Goal: Communication & Community: Answer question/provide support

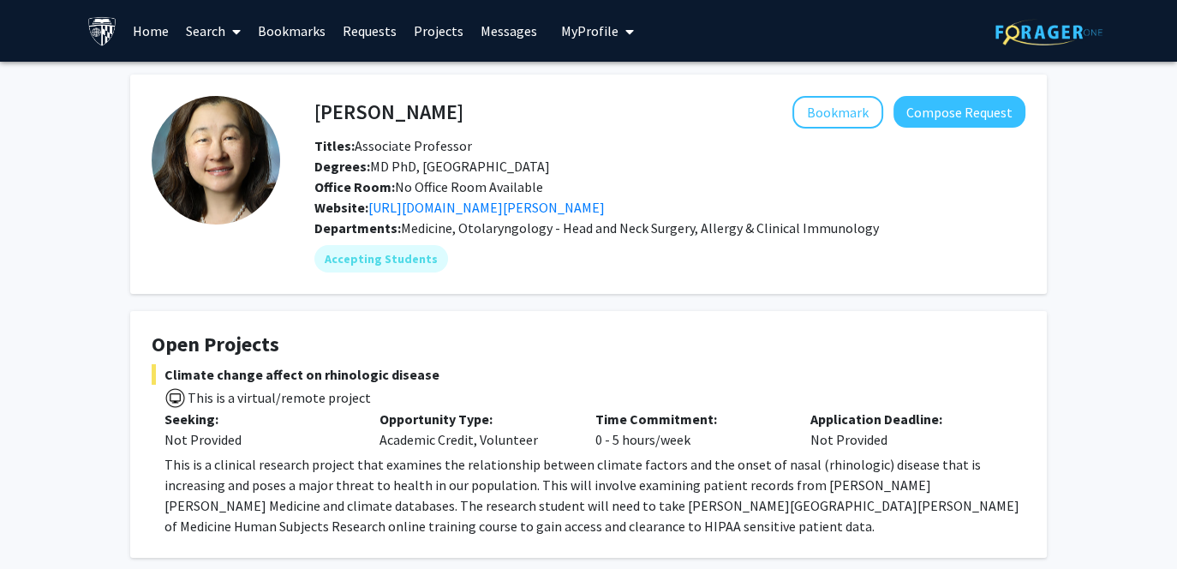
click at [183, 27] on link "Search" at bounding box center [213, 31] width 72 height 60
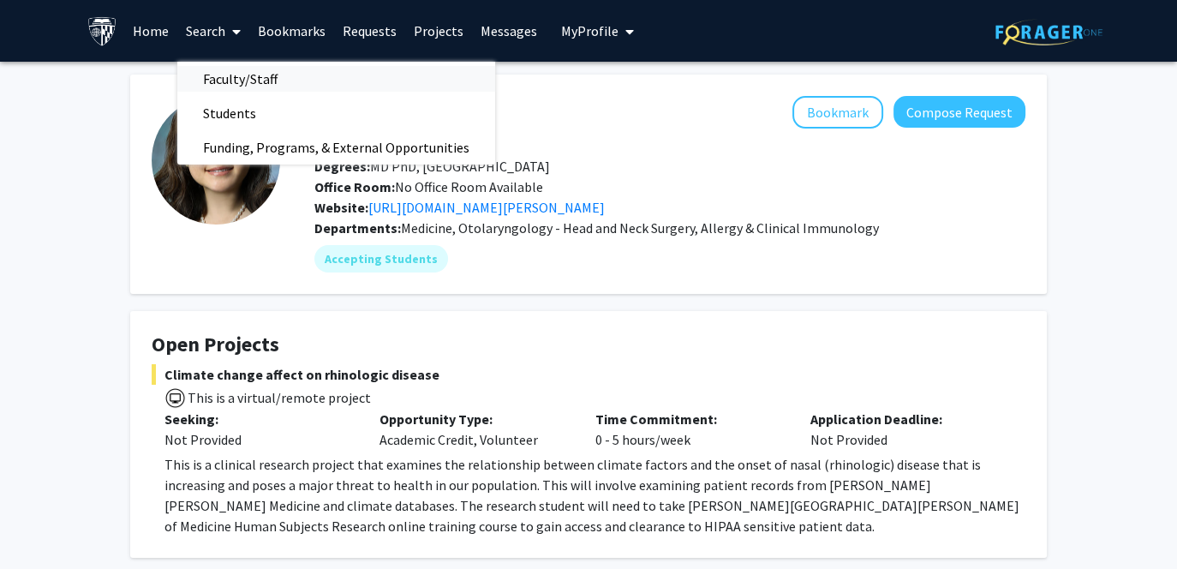
click at [248, 69] on span "Faculty/Staff" at bounding box center [240, 79] width 126 height 34
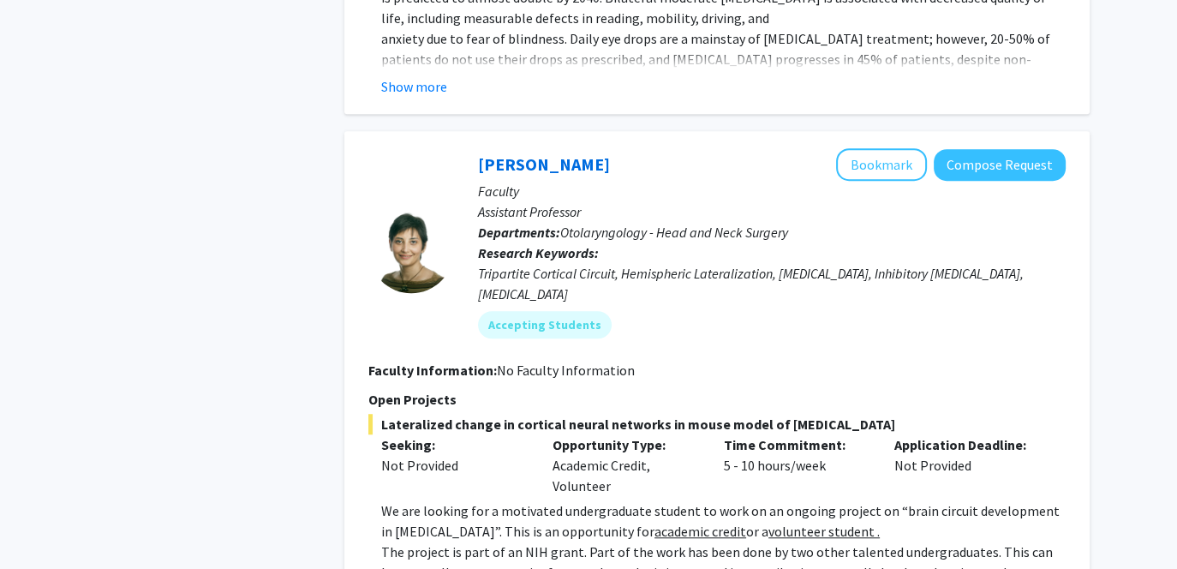
scroll to position [1146, 0]
click at [958, 149] on button "Compose Request" at bounding box center [999, 165] width 132 height 32
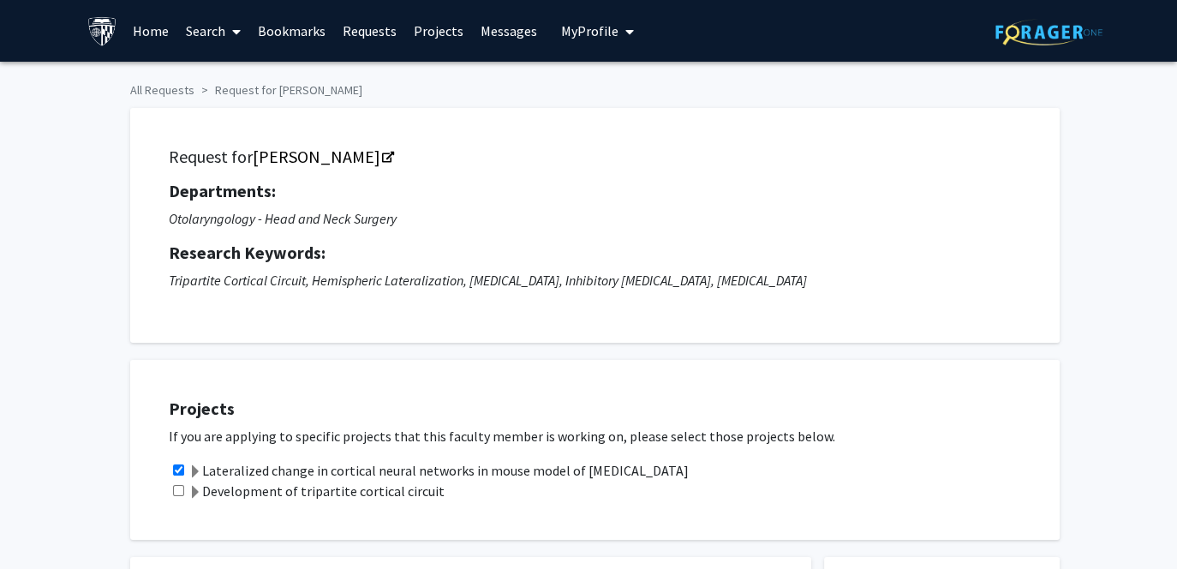
click at [375, 32] on link "Requests" at bounding box center [369, 31] width 71 height 60
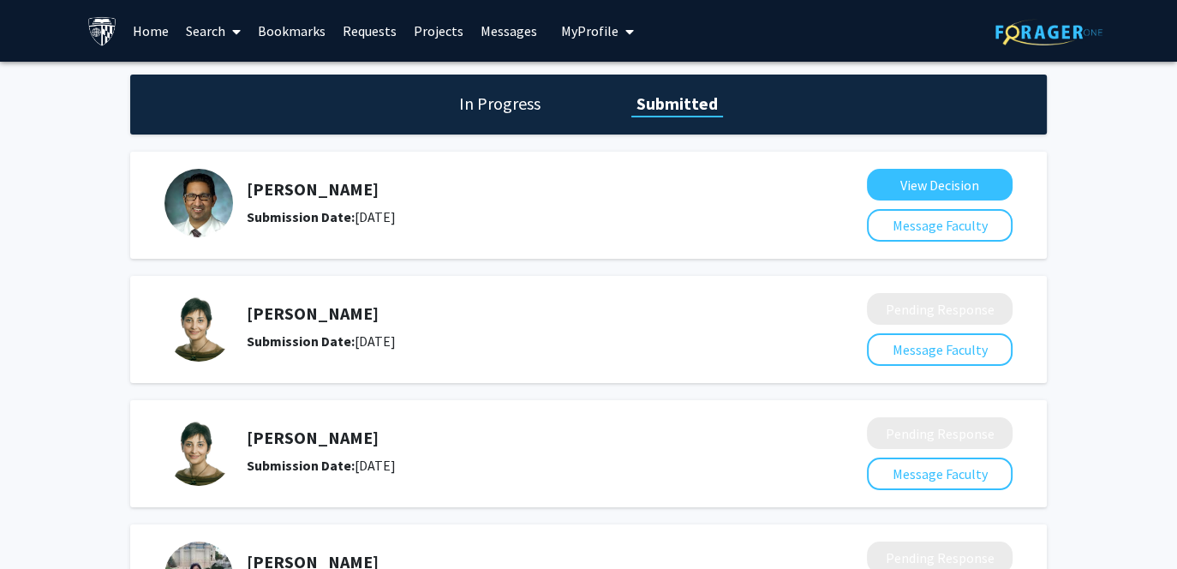
click at [295, 345] on b "Submission Date:" at bounding box center [301, 340] width 108 height 17
click at [194, 331] on img at bounding box center [198, 327] width 69 height 69
click at [320, 473] on div "Submission Date: [DATE]" at bounding box center [511, 465] width 529 height 21
click at [920, 471] on button "Message Faculty" at bounding box center [940, 473] width 146 height 33
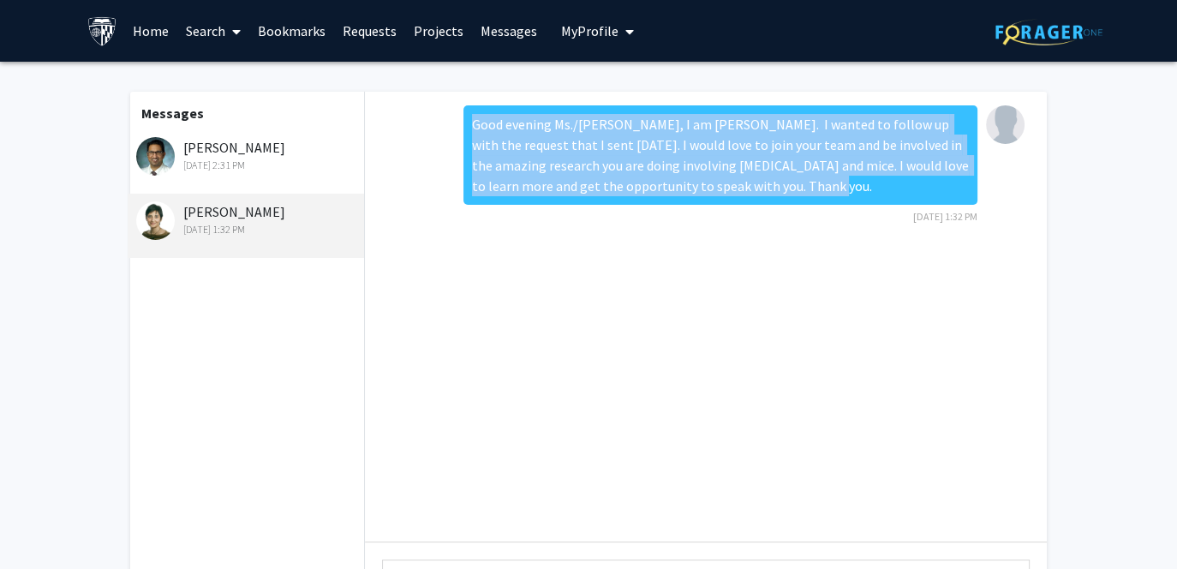
drag, startPoint x: 780, startPoint y: 186, endPoint x: 445, endPoint y: 129, distance: 339.5
click at [445, 129] on div "Good evening Ms./[PERSON_NAME], I am [PERSON_NAME]. I wanted to follow up with …" at bounding box center [705, 170] width 654 height 130
copy div "Good evening Ms./[PERSON_NAME], I am [PERSON_NAME]. I wanted to follow up with …"
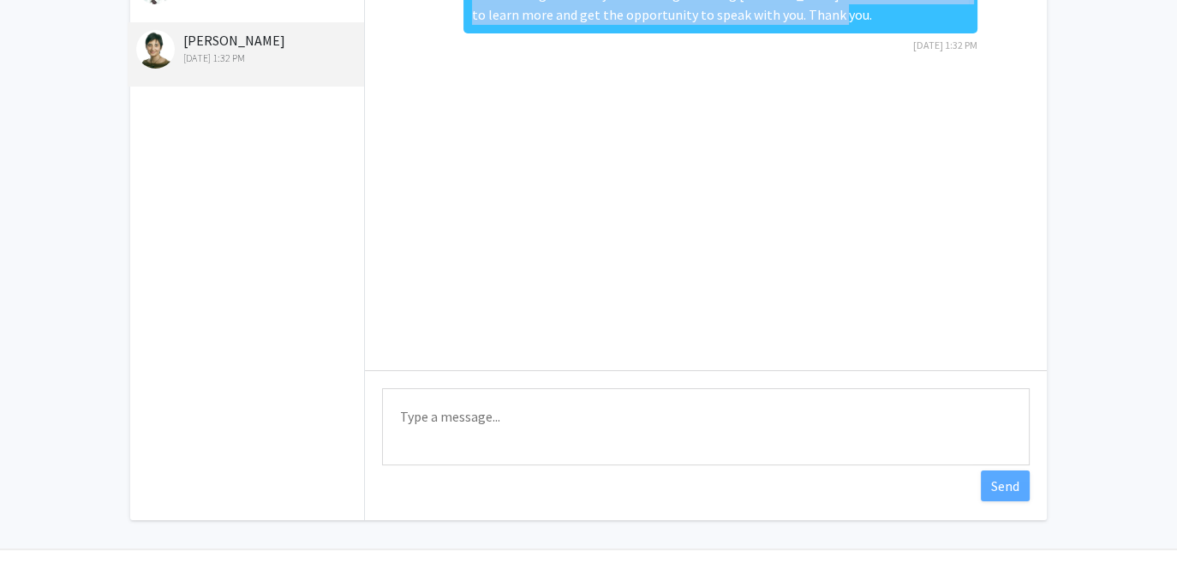
scroll to position [196, 0]
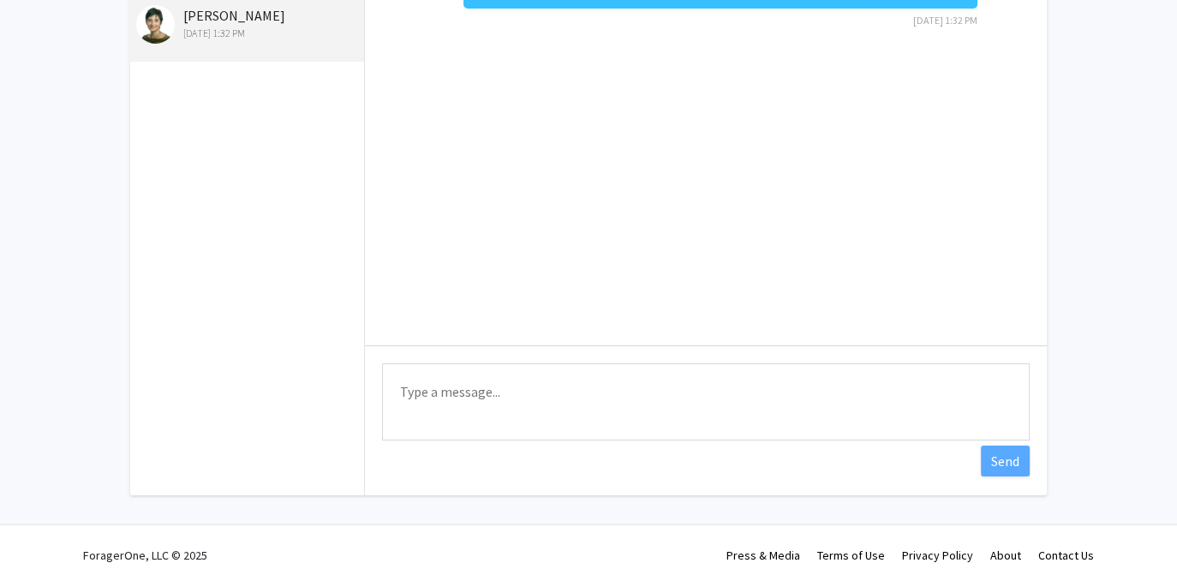
click at [449, 402] on textarea "Type a message" at bounding box center [705, 401] width 647 height 77
paste textarea "Good evening Ms./[PERSON_NAME], I am [PERSON_NAME]. I wanted to follow up with …"
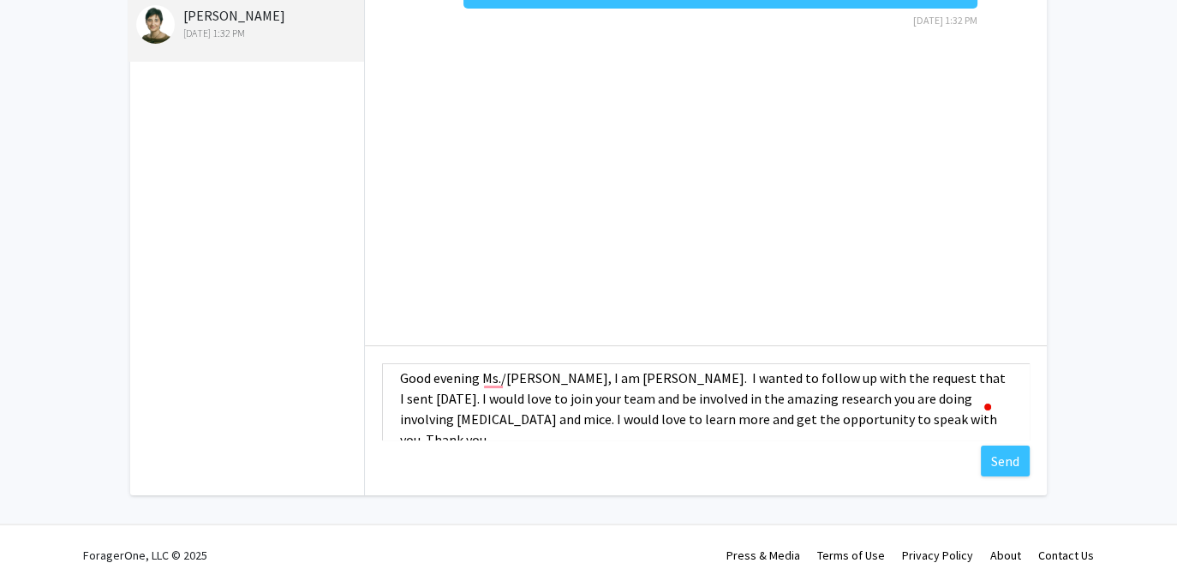
scroll to position [21, 0]
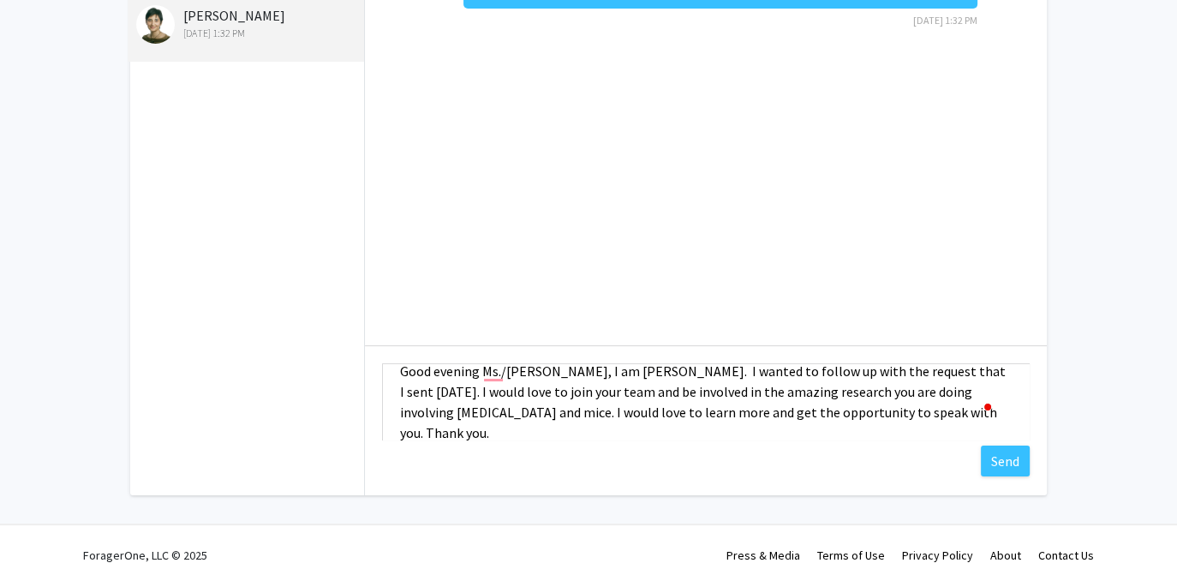
drag, startPoint x: 453, startPoint y: 394, endPoint x: 382, endPoint y: 382, distance: 72.1
click at [382, 382] on textarea "Good evening Ms./[PERSON_NAME], I am [PERSON_NAME]. I wanted to follow up with …" at bounding box center [705, 401] width 647 height 77
type textarea "Good evening Ms./[PERSON_NAME], I am [PERSON_NAME]. I wanted to follow up with …"
click at [1006, 468] on button "Send" at bounding box center [1004, 460] width 49 height 31
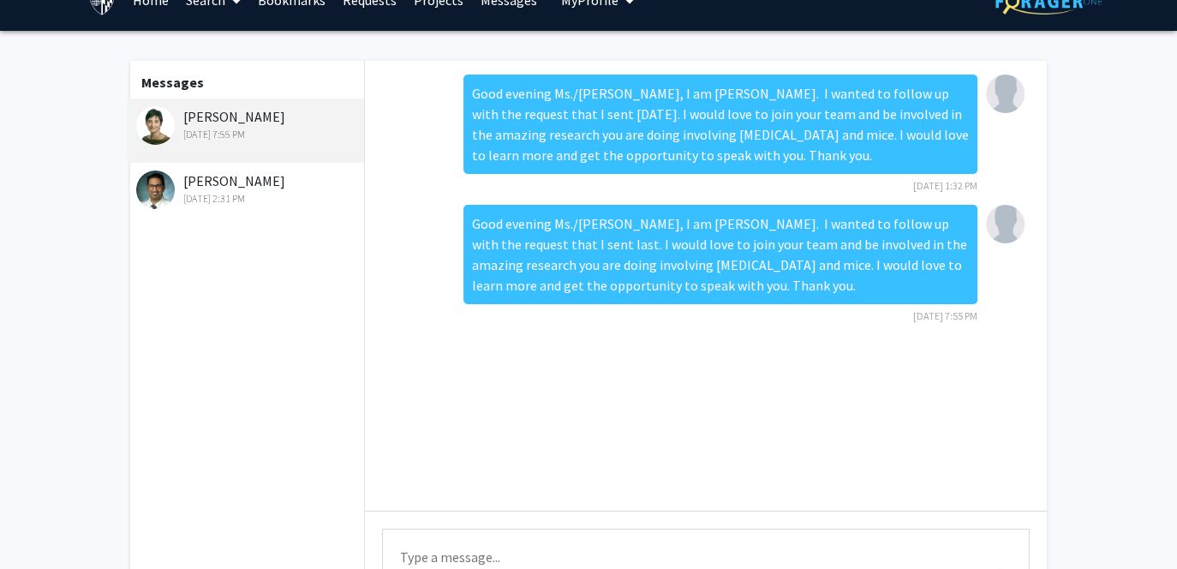
scroll to position [0, 0]
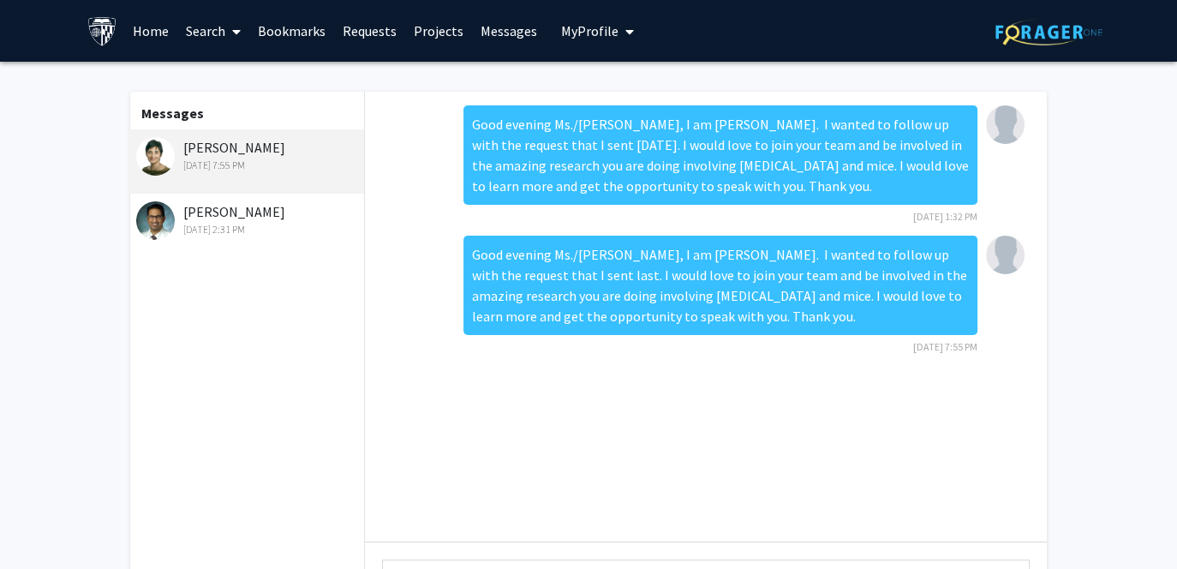
click at [273, 33] on link "Bookmarks" at bounding box center [291, 31] width 85 height 60
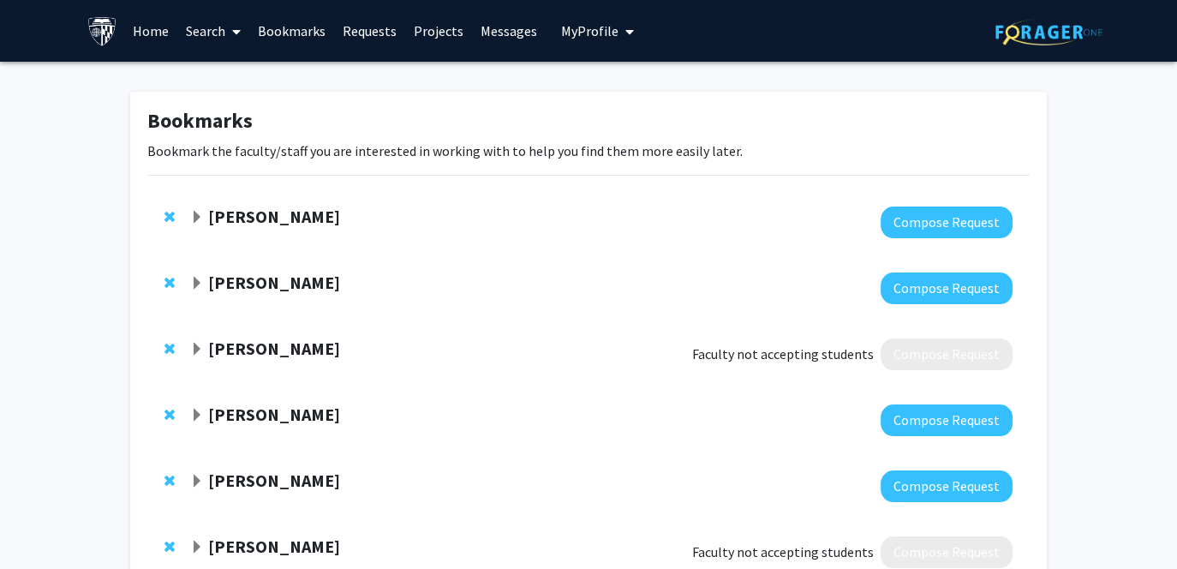
click at [205, 38] on link "Search" at bounding box center [213, 31] width 72 height 60
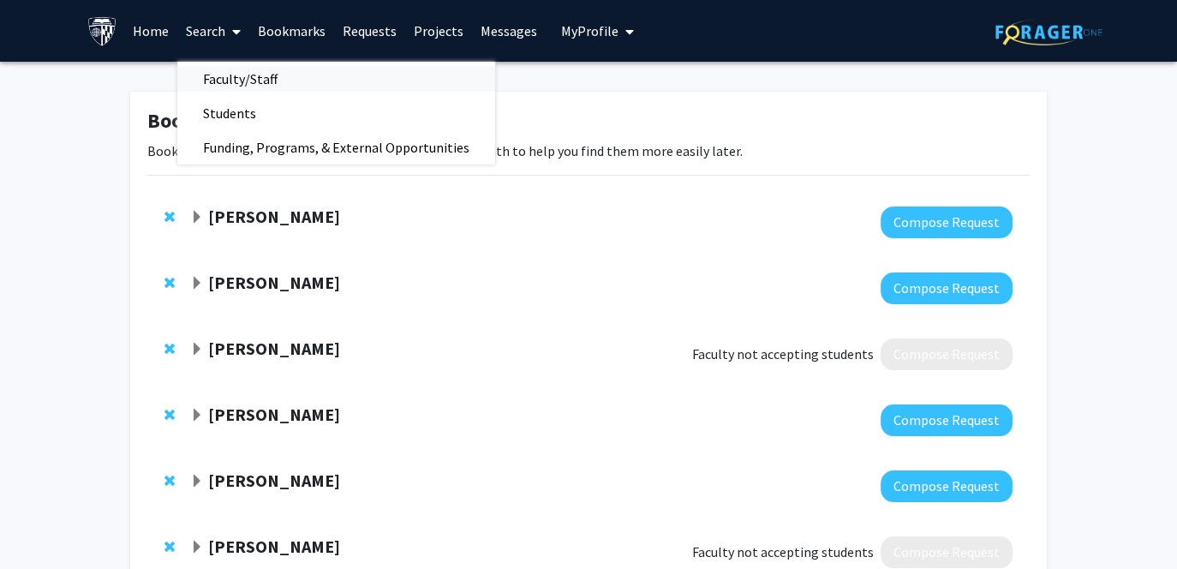
click at [225, 74] on span "Faculty/Staff" at bounding box center [240, 79] width 126 height 34
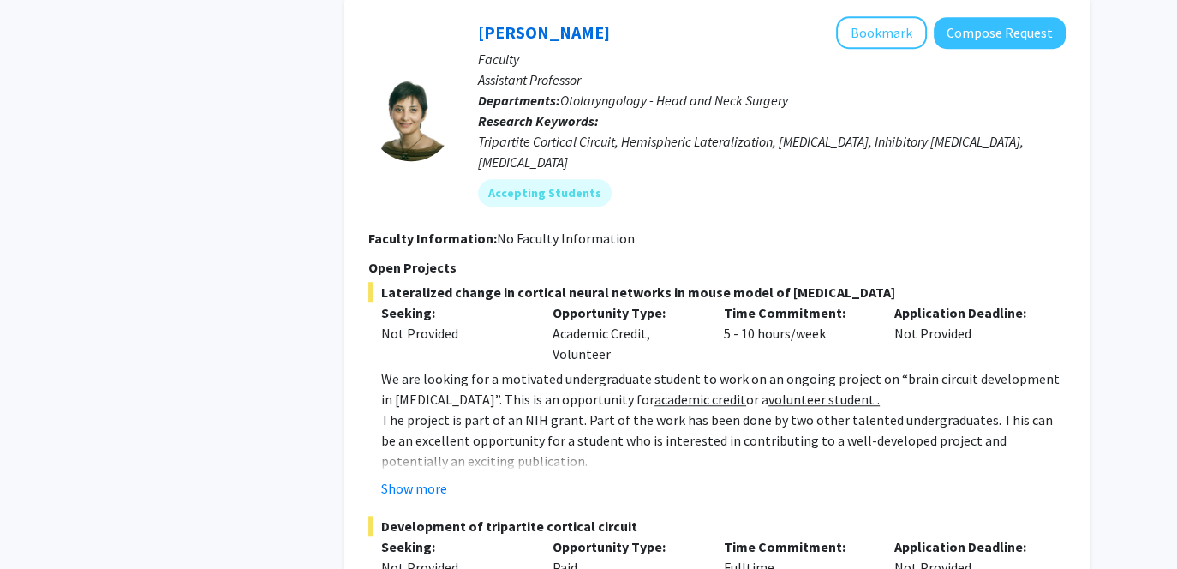
scroll to position [1276, 0]
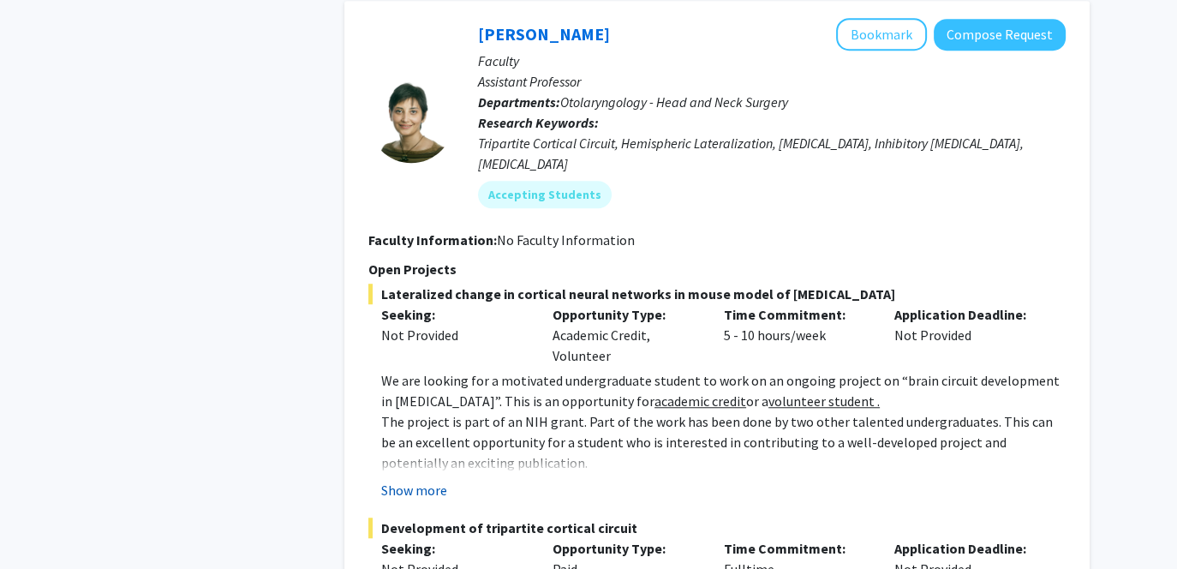
click at [420, 480] on button "Show more" at bounding box center [414, 490] width 66 height 21
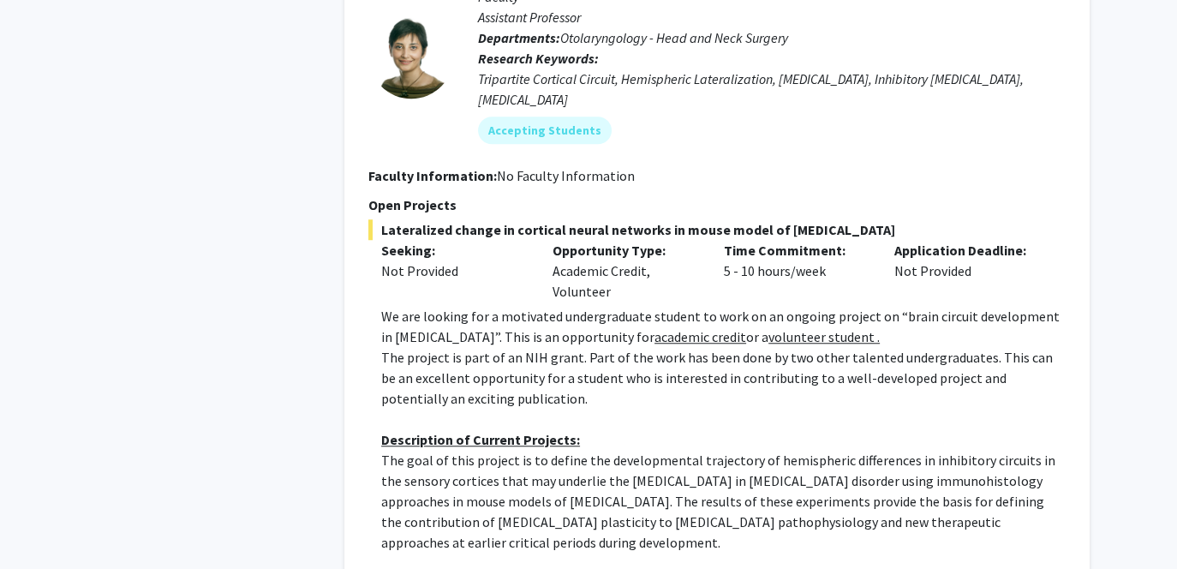
scroll to position [1339, 0]
click at [391, 33] on div at bounding box center [411, 57] width 86 height 86
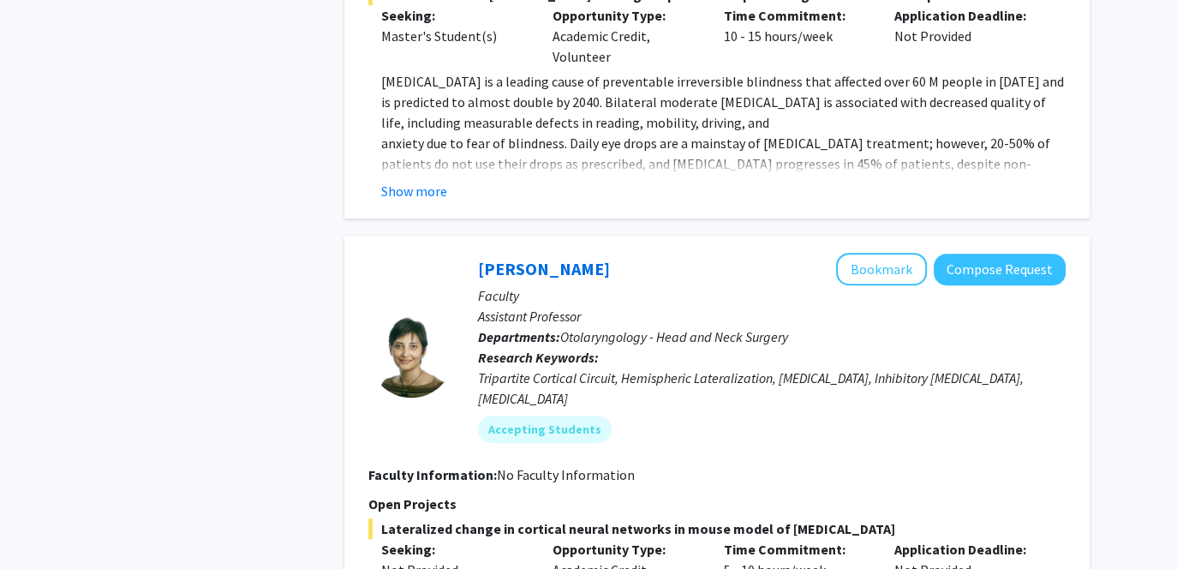
scroll to position [1036, 0]
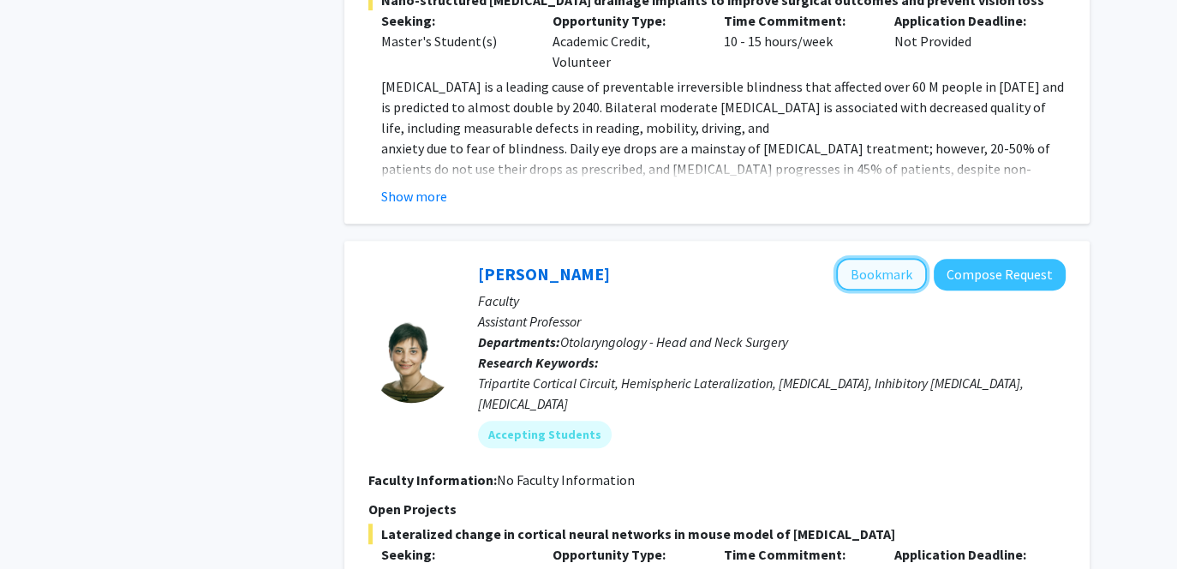
click at [893, 258] on button "Bookmark" at bounding box center [881, 274] width 91 height 33
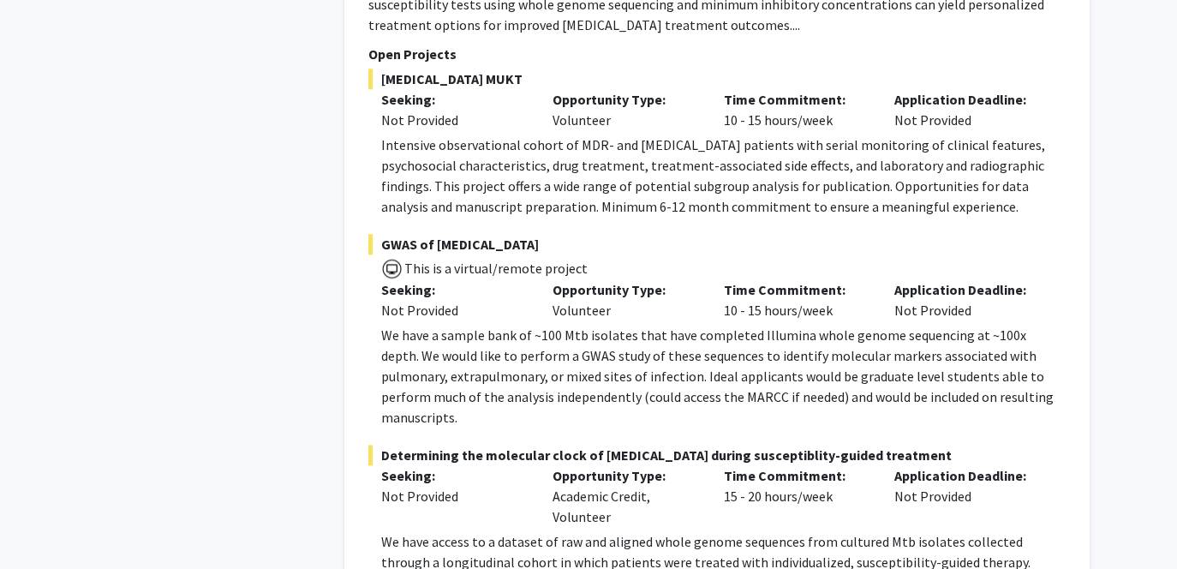
scroll to position [8570, 0]
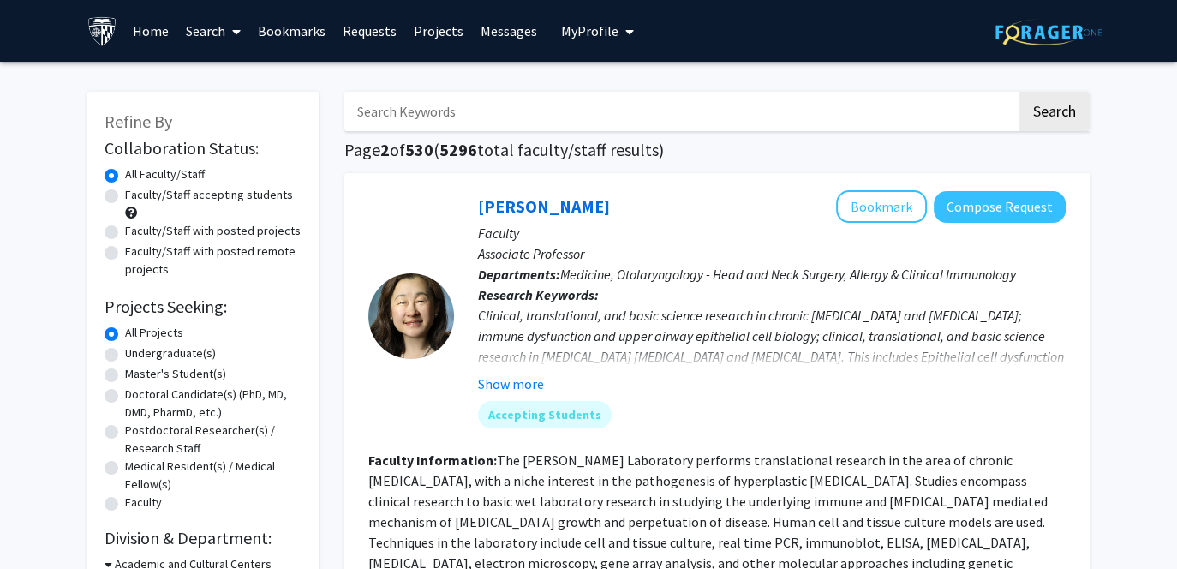
click at [356, 26] on link "Requests" at bounding box center [369, 31] width 71 height 60
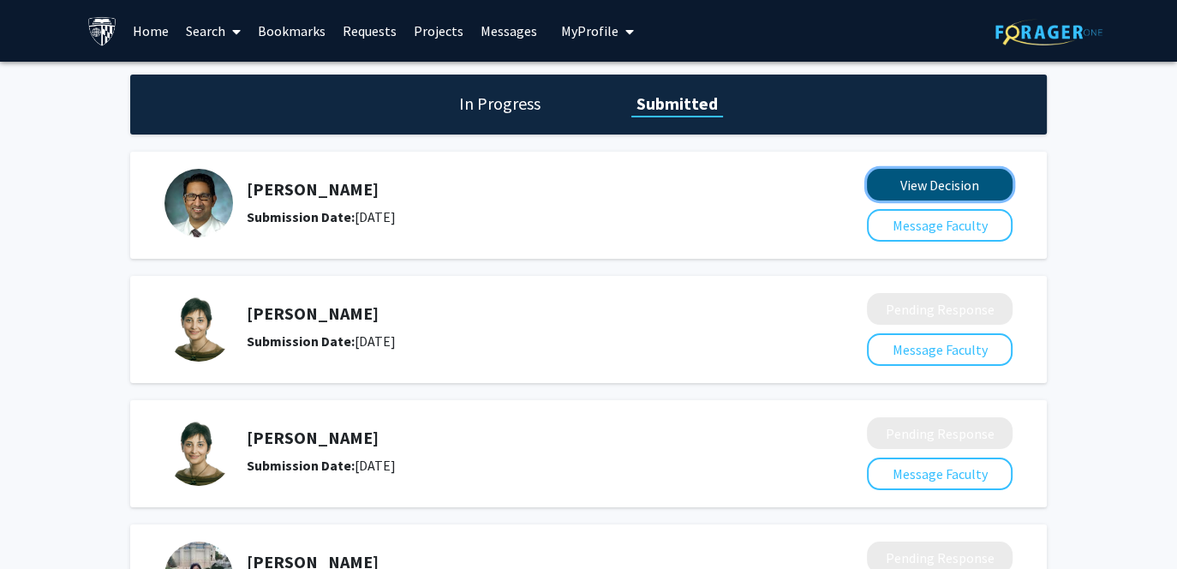
click at [891, 197] on button "View Decision" at bounding box center [940, 185] width 146 height 32
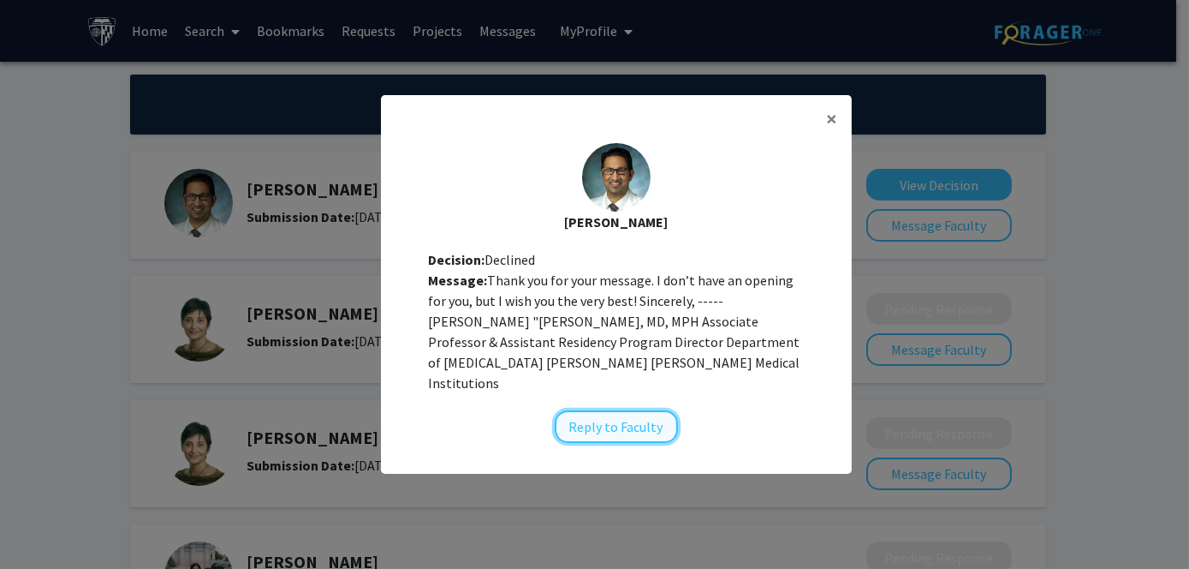
click at [597, 416] on button "Reply to Faculty" at bounding box center [616, 426] width 123 height 33
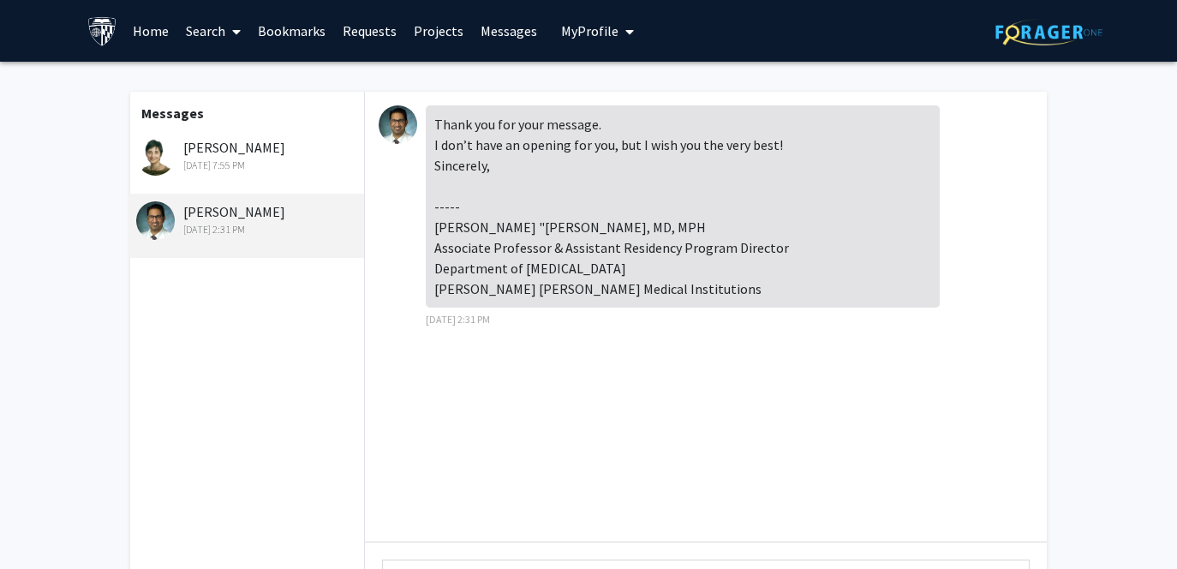
scroll to position [212, 0]
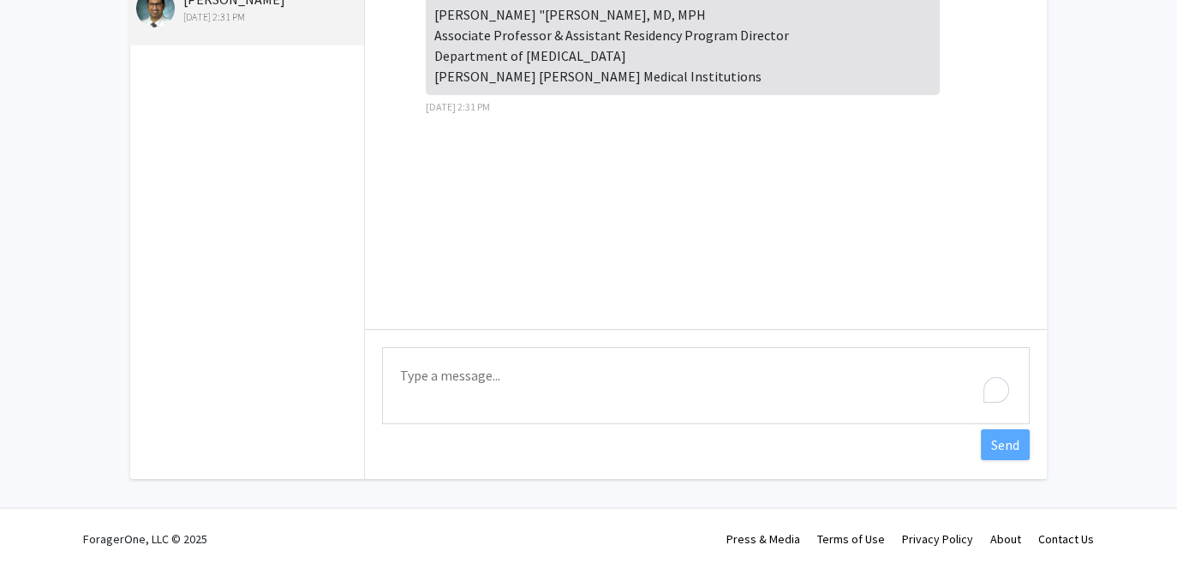
click at [457, 384] on textarea "Type a message" at bounding box center [705, 385] width 647 height 77
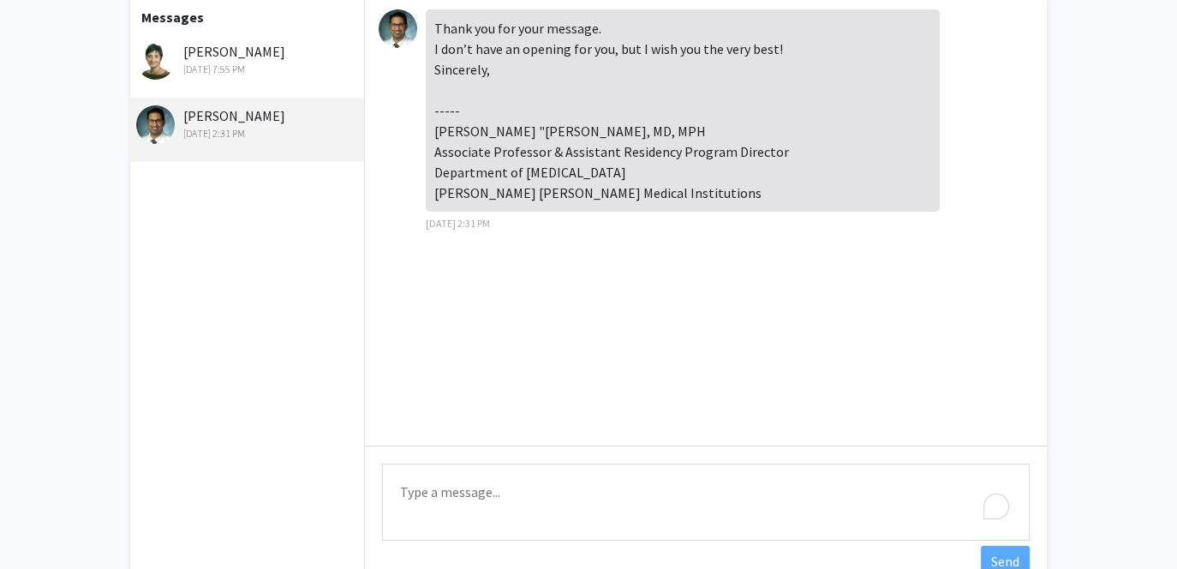
scroll to position [96, 0]
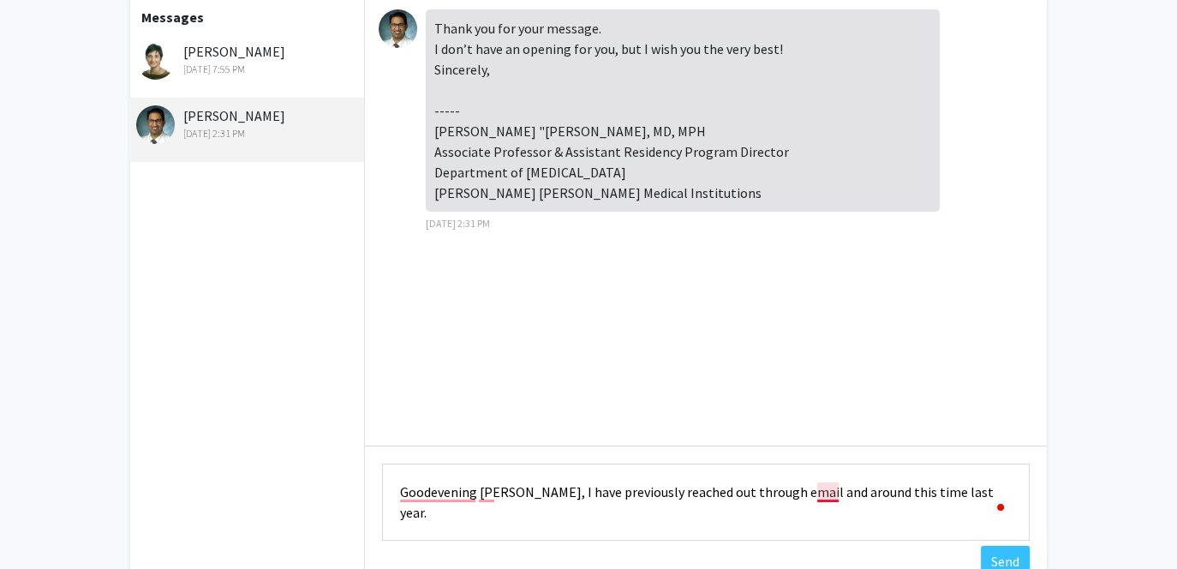
click at [823, 493] on textarea "Goodevening [PERSON_NAME], I have previously reached out through email and arou…" at bounding box center [705, 501] width 647 height 77
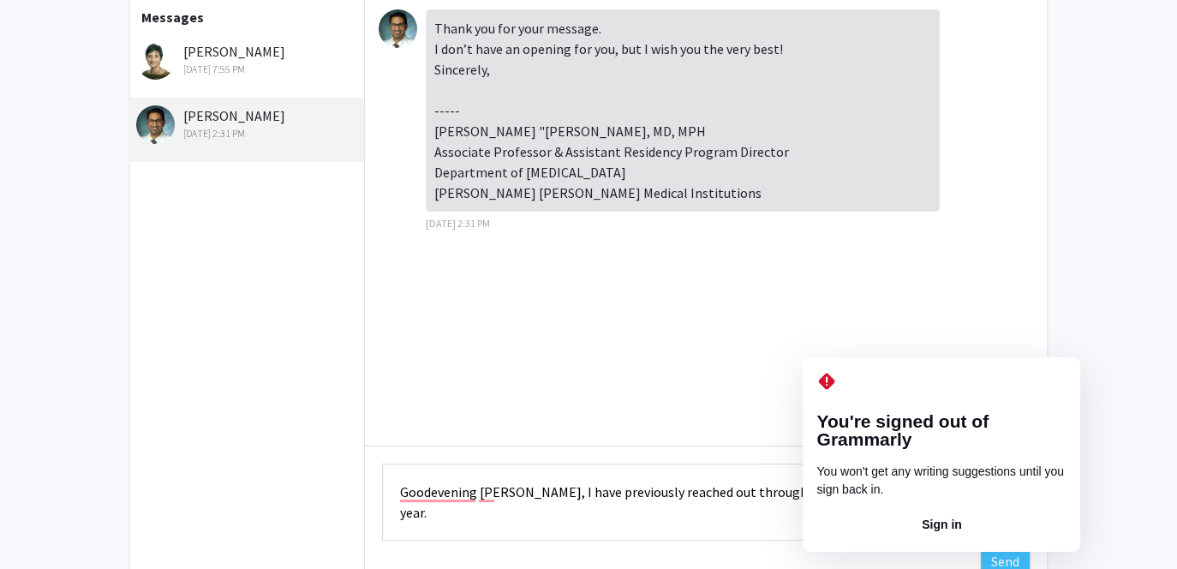
click at [816, 496] on textarea "Goodevening [PERSON_NAME], I have previously reached out through email and arou…" at bounding box center [705, 501] width 647 height 77
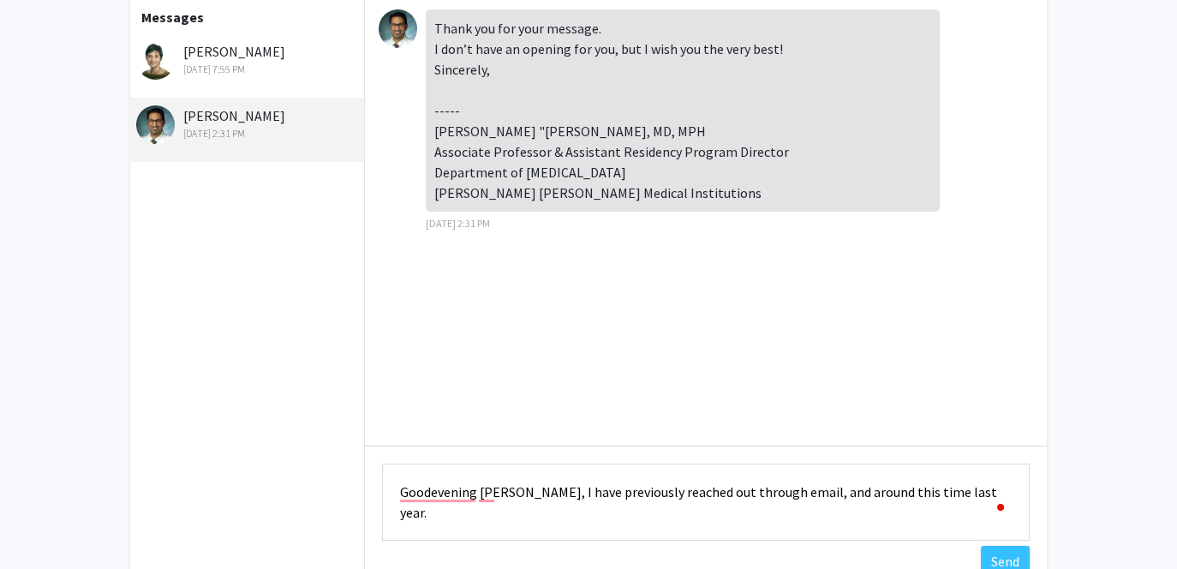
click at [1005, 492] on textarea "Goodevening [PERSON_NAME], I have previously reached out through email, and aro…" at bounding box center [705, 501] width 647 height 77
click at [590, 514] on textarea "Goodevening [PERSON_NAME], I have previously reached out through email, and aro…" at bounding box center [705, 501] width 647 height 77
click at [640, 505] on textarea "Goodevening [PERSON_NAME], I have previously reached out through email, and aro…" at bounding box center [705, 501] width 647 height 77
click at [637, 509] on textarea "Goodevening [PERSON_NAME], I have previously reached out through email, and aro…" at bounding box center [705, 501] width 647 height 77
click at [730, 514] on textarea "Goodevening [PERSON_NAME], I have previously reached out through email, and aro…" at bounding box center [705, 501] width 647 height 77
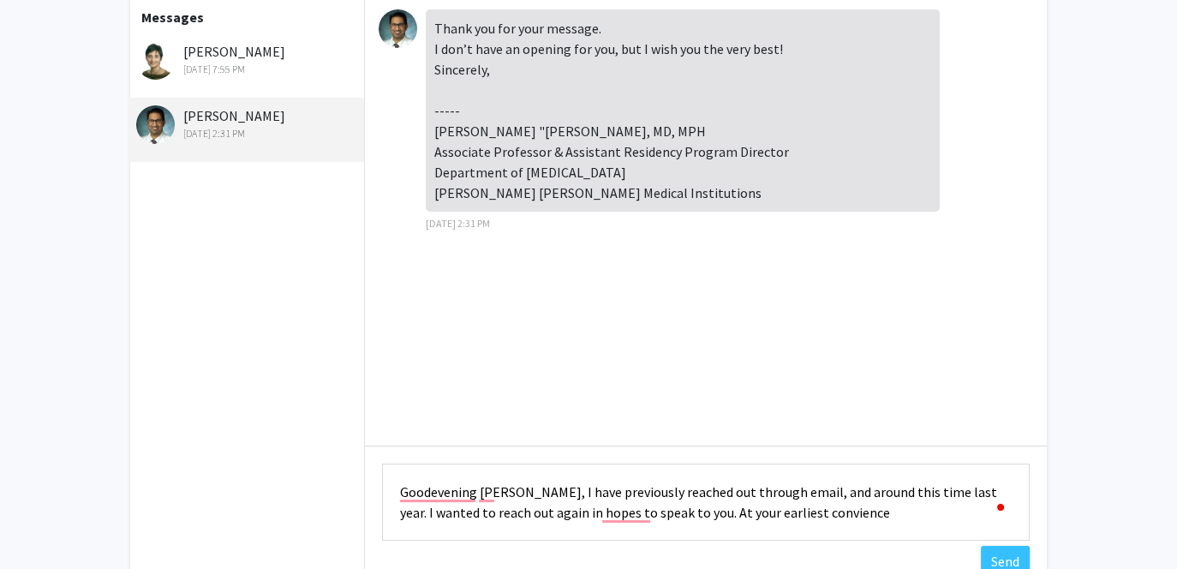
click at [818, 516] on textarea "Goodevening [PERSON_NAME], I have previously reached out through email, and aro…" at bounding box center [705, 501] width 647 height 77
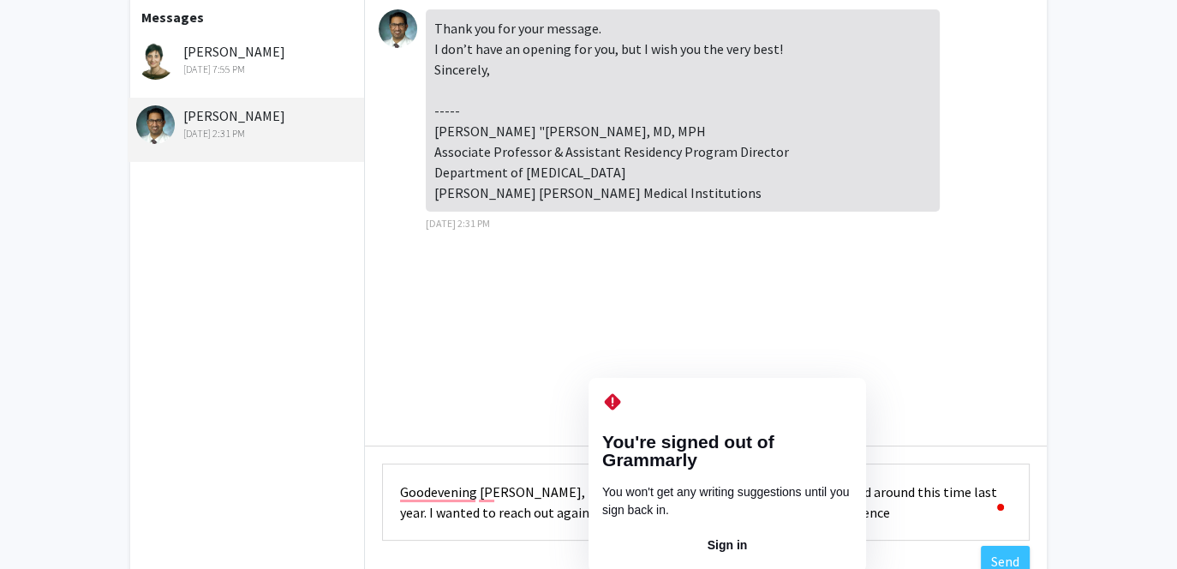
click at [619, 516] on textarea "Goodevening [PERSON_NAME], I have previously reached out through email, and aro…" at bounding box center [705, 501] width 647 height 77
click at [656, 531] on button "Sign in" at bounding box center [727, 544] width 250 height 27
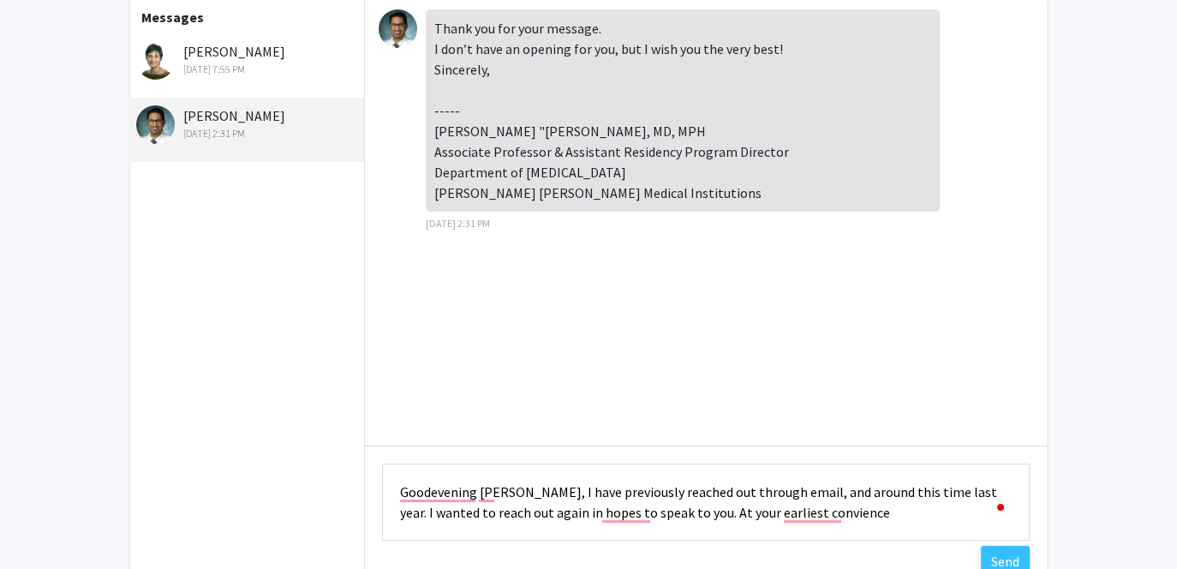
click at [807, 512] on textarea "Goodevening [PERSON_NAME], I have previously reached out through email, and aro…" at bounding box center [705, 501] width 647 height 77
click at [627, 519] on textarea "Goodevening [PERSON_NAME], I have previously reached out through email, and aro…" at bounding box center [705, 501] width 647 height 77
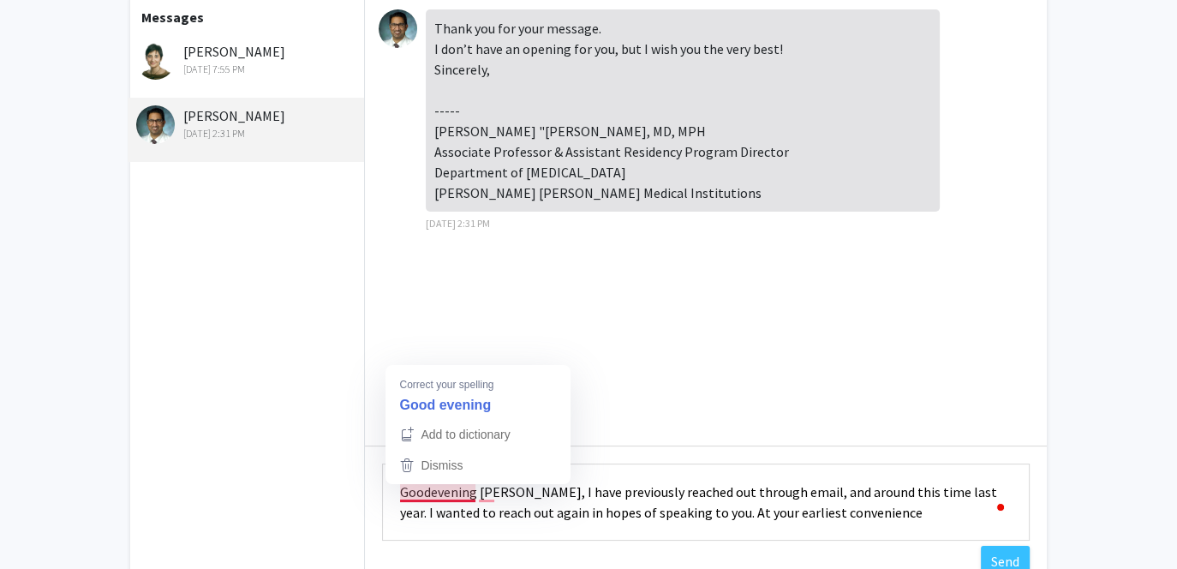
click at [442, 487] on textarea "Goodevening [PERSON_NAME], I have previously reached out through email, and aro…" at bounding box center [705, 501] width 647 height 77
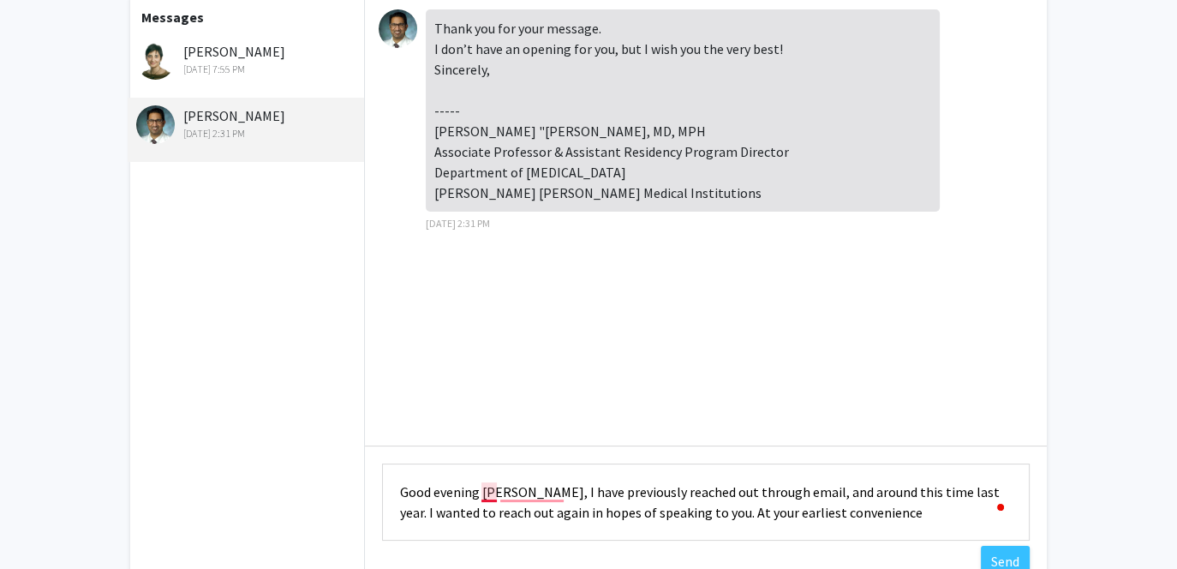
click at [488, 494] on textarea "Good evening [PERSON_NAME], I have previously reached out through email, and ar…" at bounding box center [705, 501] width 647 height 77
click at [521, 492] on textarea "Good evening, [PERSON_NAME], I have previously reached out through email, and a…" at bounding box center [705, 501] width 647 height 77
click at [483, 492] on textarea "Good evening, [PERSON_NAME], I have previously reached out through email, and a…" at bounding box center [705, 501] width 647 height 77
click at [903, 509] on textarea "Good evening [PERSON_NAME], I have previously reached out through email, and ar…" at bounding box center [705, 501] width 647 height 77
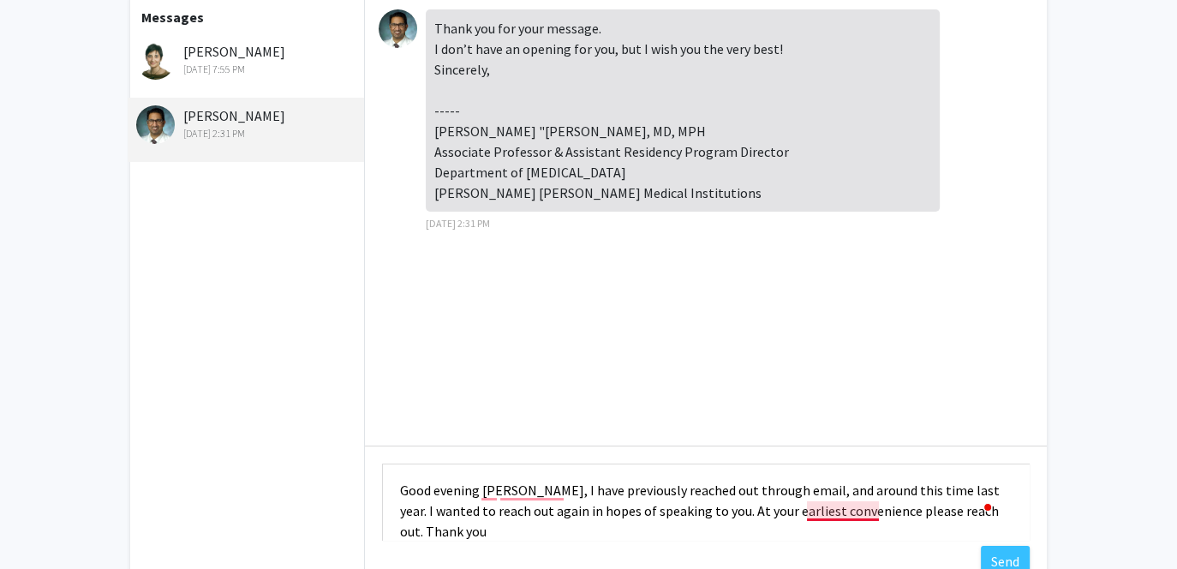
click at [821, 517] on textarea "Good evening [PERSON_NAME], I have previously reached out through email, and ar…" at bounding box center [705, 501] width 647 height 77
type textarea "Good evening [PERSON_NAME], I have previously reached out through email, and ar…"
click at [989, 555] on button "Send" at bounding box center [1004, 560] width 49 height 31
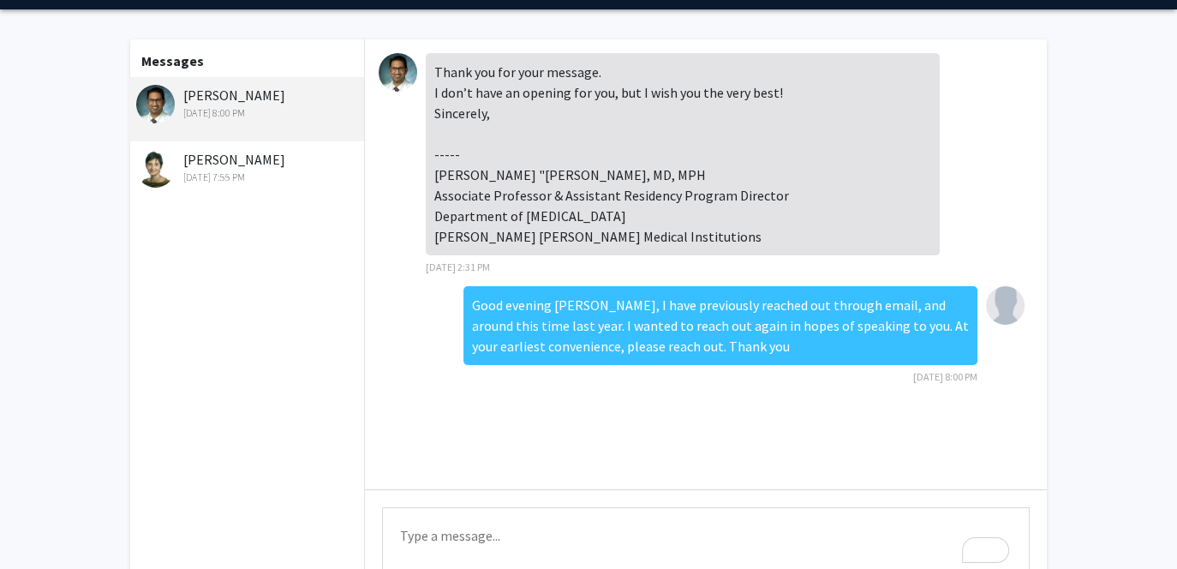
scroll to position [0, 0]
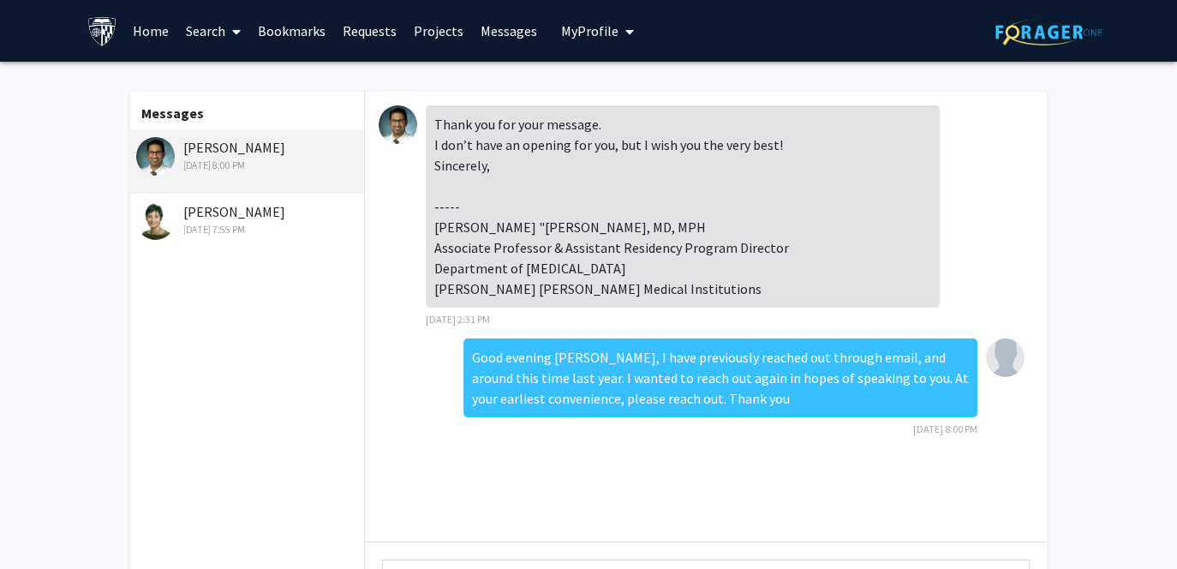
click at [139, 30] on link "Home" at bounding box center [150, 31] width 53 height 60
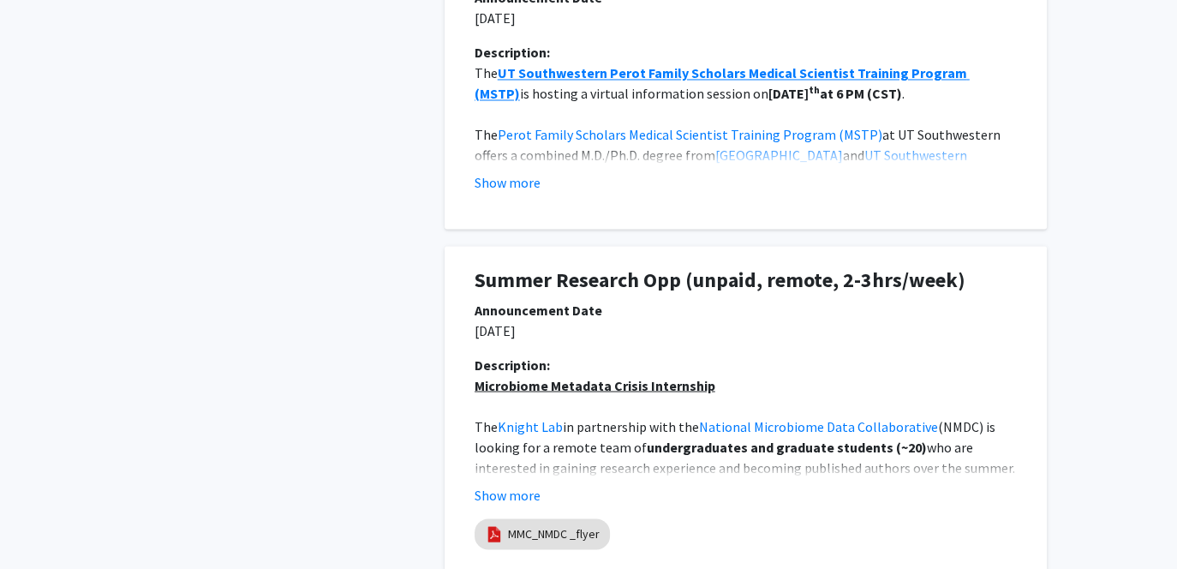
scroll to position [2980, 0]
